Goal: Check status: Check status

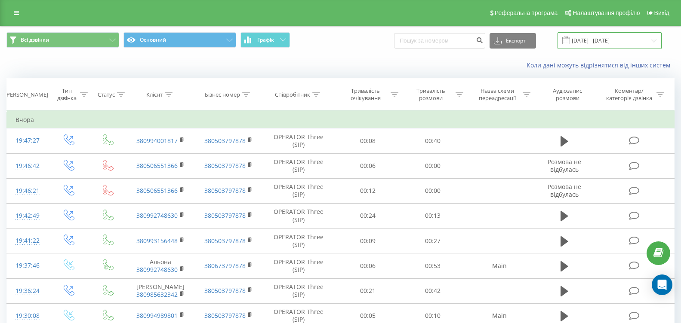
click at [593, 40] on input "[DATE] - [DATE]" at bounding box center [610, 40] width 104 height 17
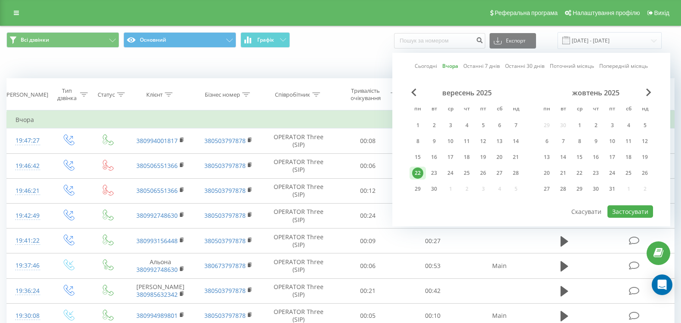
click at [422, 170] on div "22" at bounding box center [417, 173] width 11 height 11
click at [630, 212] on button "Застосувати" at bounding box center [630, 212] width 46 height 12
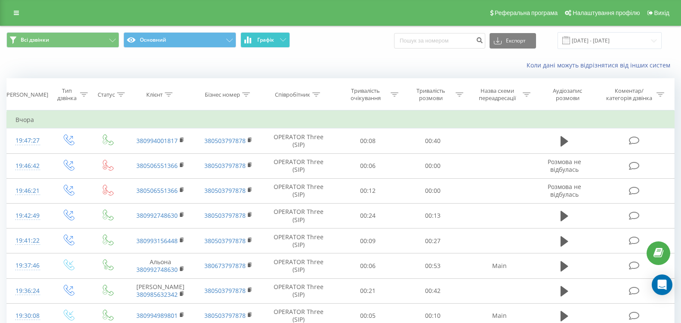
click at [265, 40] on span "Графік" at bounding box center [265, 40] width 17 height 6
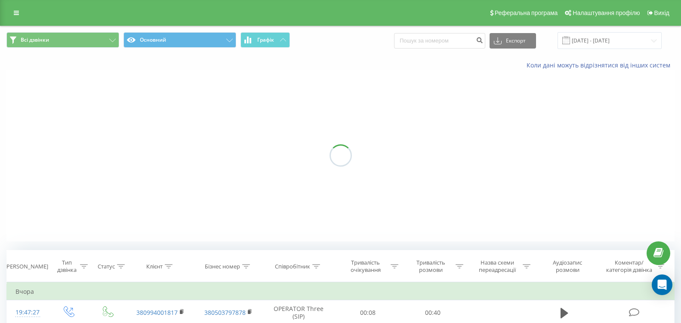
click at [265, 40] on span "Графік" at bounding box center [265, 40] width 17 height 6
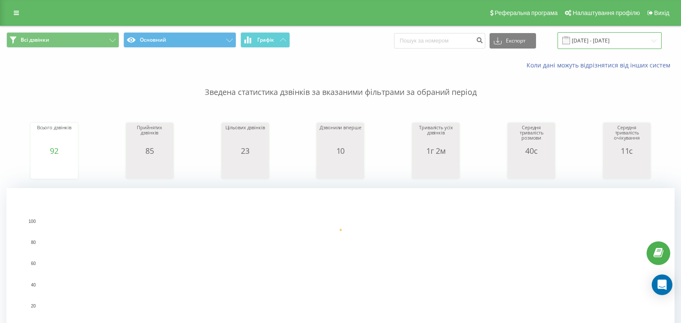
click at [597, 45] on input "[DATE] - [DATE]" at bounding box center [610, 40] width 104 height 17
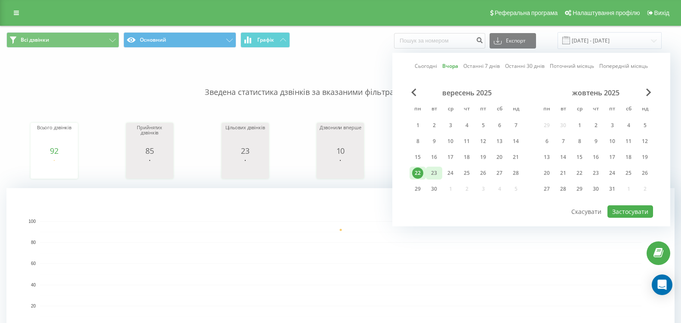
click at [437, 171] on div "23" at bounding box center [433, 173] width 11 height 11
click at [628, 215] on button "Застосувати" at bounding box center [630, 212] width 46 height 12
type input "[DATE] - [DATE]"
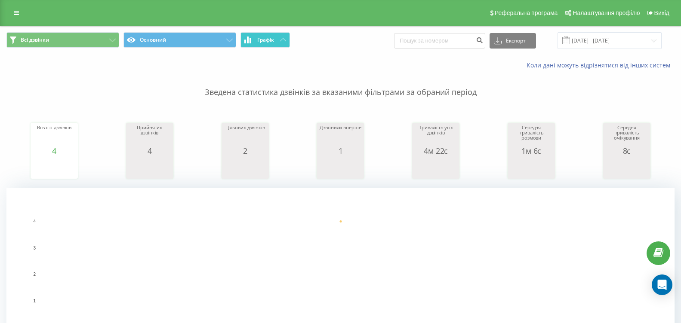
click at [264, 43] on span "Графік" at bounding box center [265, 40] width 17 height 6
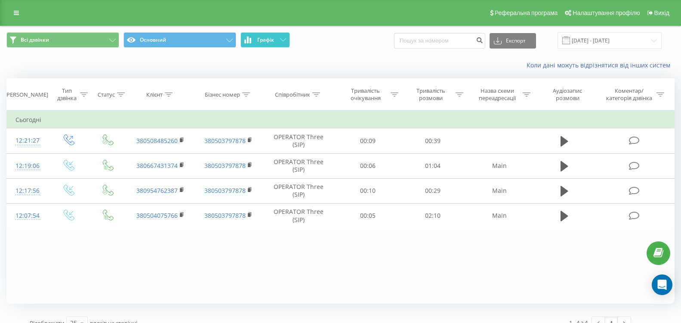
click at [264, 43] on span "Графік" at bounding box center [265, 40] width 17 height 6
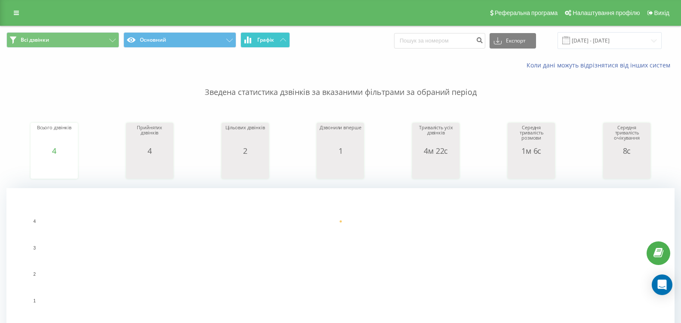
click at [252, 37] on button "Графік" at bounding box center [264, 39] width 49 height 15
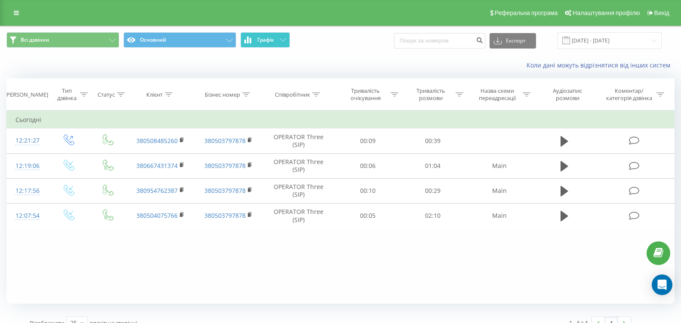
click at [252, 37] on button "Графік" at bounding box center [264, 39] width 49 height 15
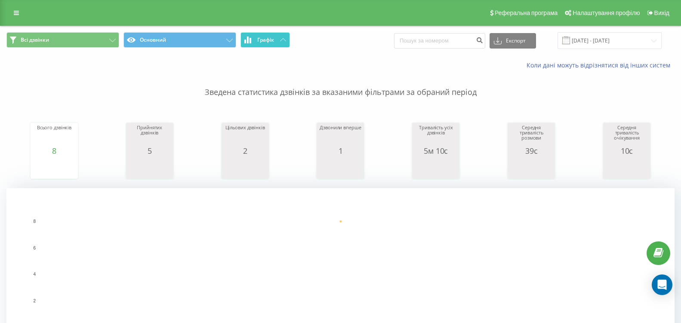
click at [278, 40] on button "Графік" at bounding box center [264, 39] width 49 height 15
click at [262, 40] on span "Графік" at bounding box center [265, 40] width 17 height 6
click at [262, 44] on button "Графік" at bounding box center [264, 39] width 49 height 15
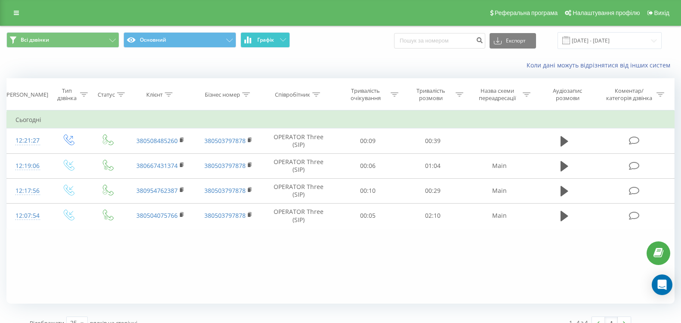
click at [262, 44] on button "Графік" at bounding box center [264, 39] width 49 height 15
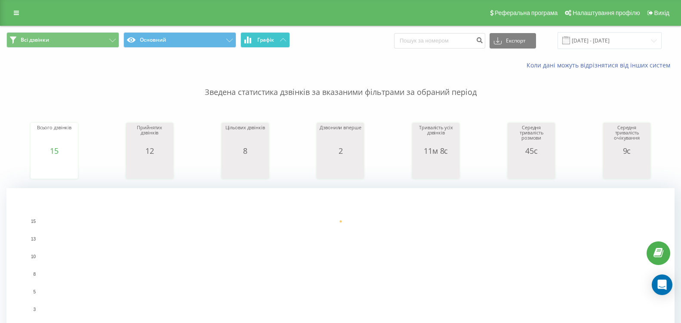
click at [253, 40] on button "Графік" at bounding box center [264, 39] width 49 height 15
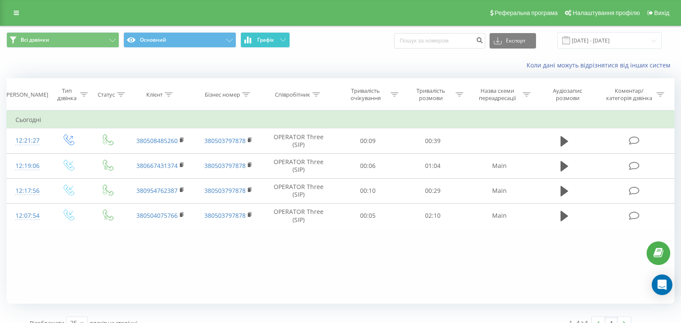
click at [253, 40] on button "Графік" at bounding box center [264, 39] width 49 height 15
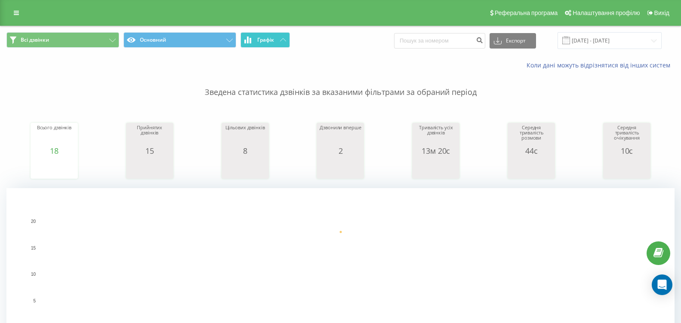
click at [251, 43] on icon at bounding box center [251, 41] width 2 height 6
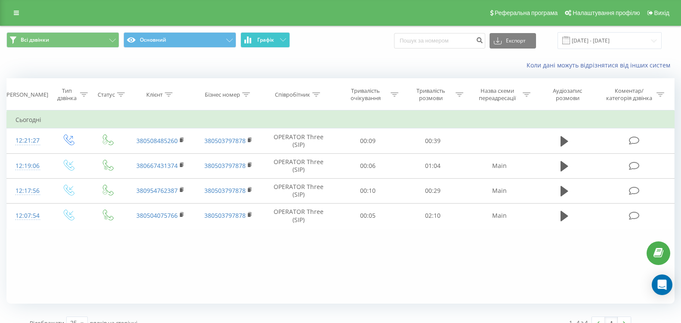
click at [283, 42] on button "Графік" at bounding box center [264, 39] width 49 height 15
